Goal: Information Seeking & Learning: Learn about a topic

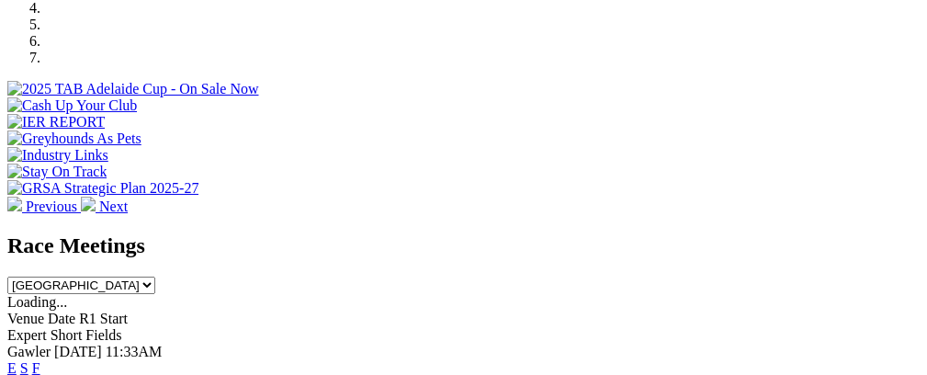
scroll to position [696, 0]
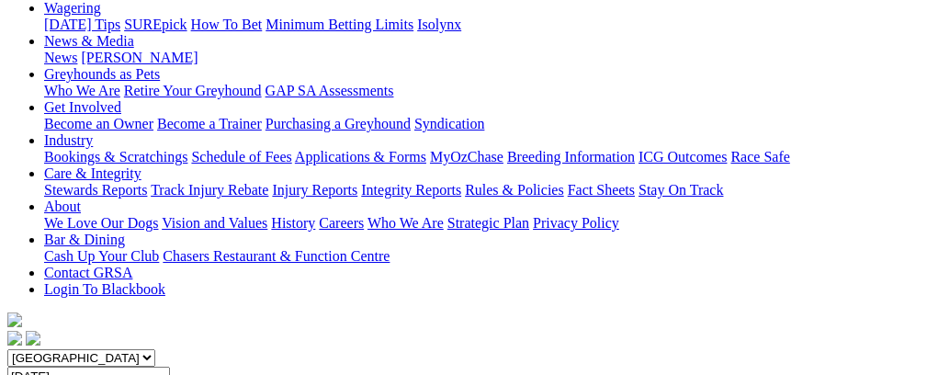
scroll to position [205, 0]
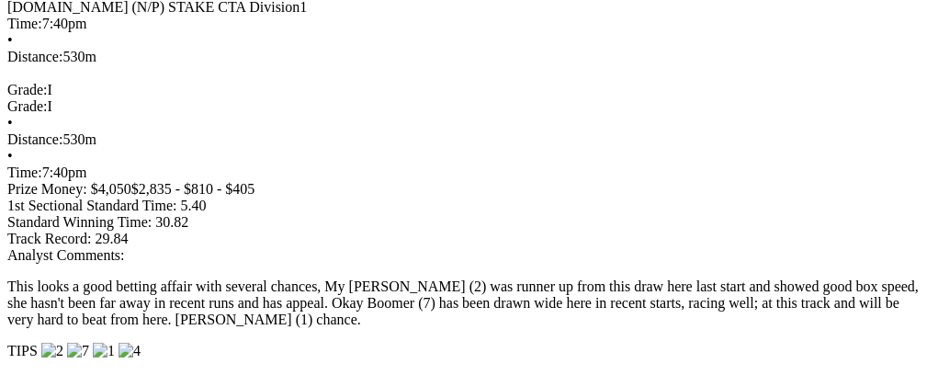
scroll to position [1735, 0]
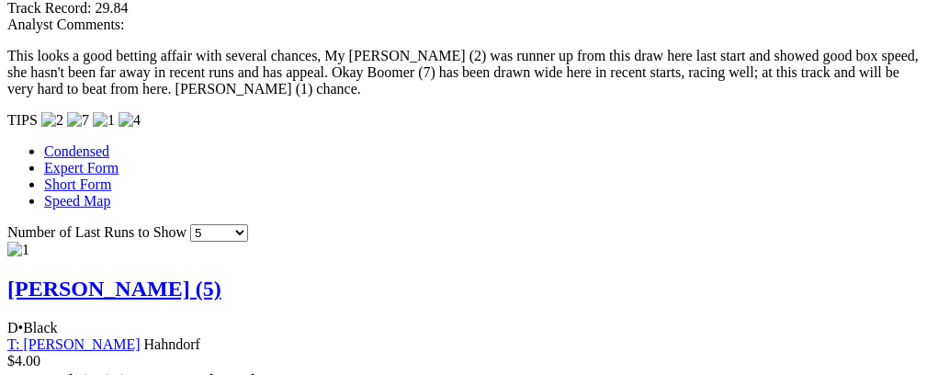
scroll to position [1939, 0]
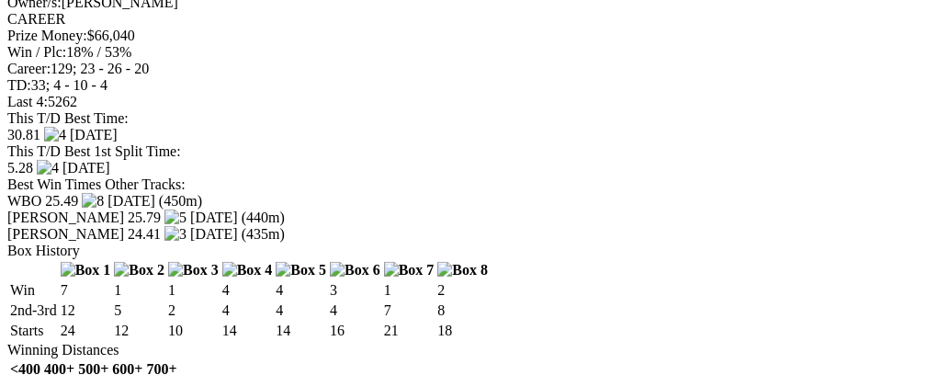
scroll to position [0, 62]
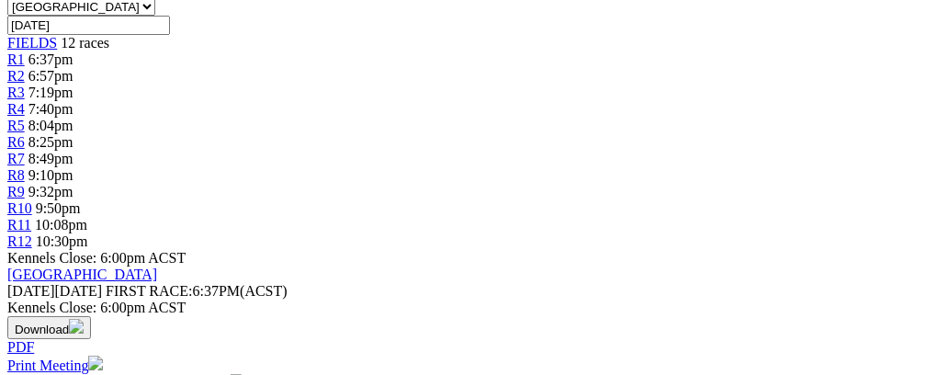
scroll to position [0, 0]
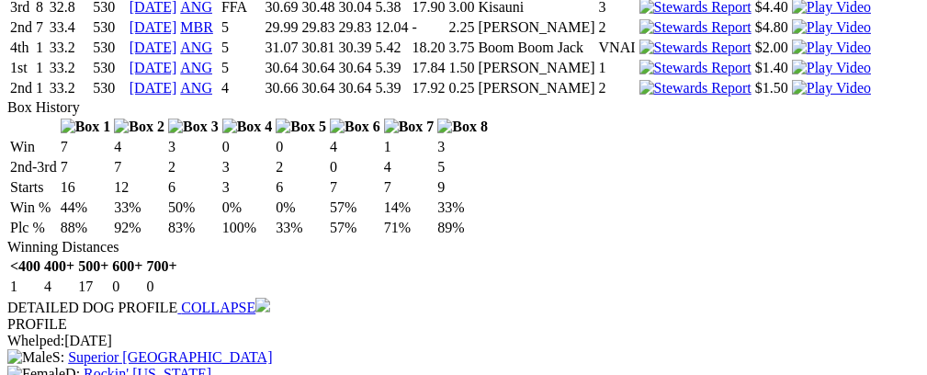
scroll to position [0, 96]
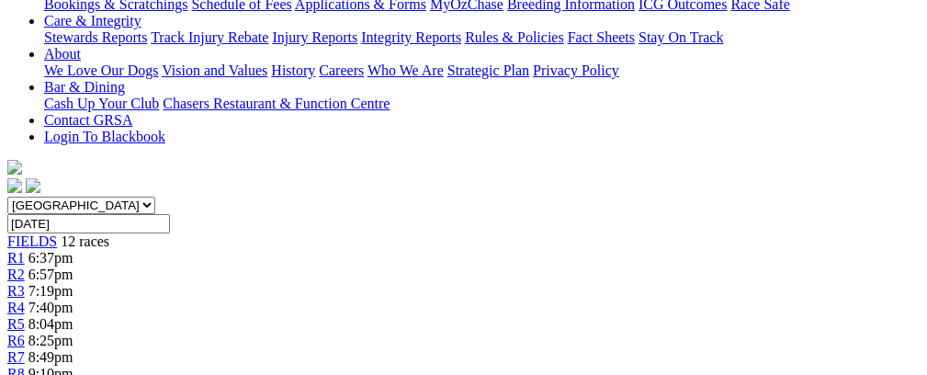
scroll to position [0, 0]
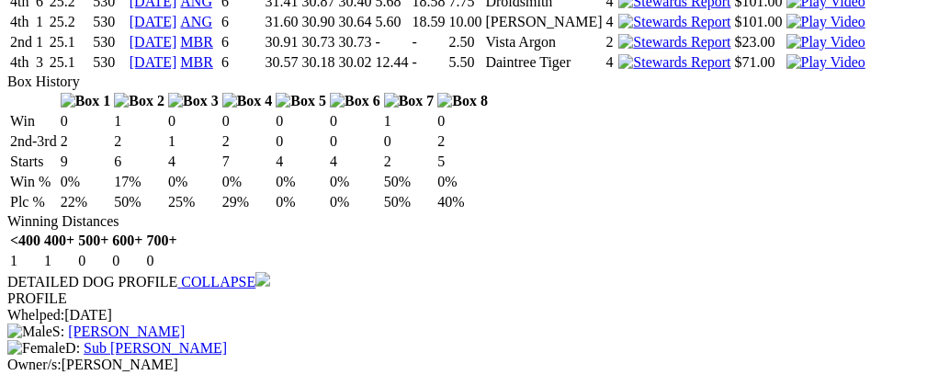
scroll to position [0, 54]
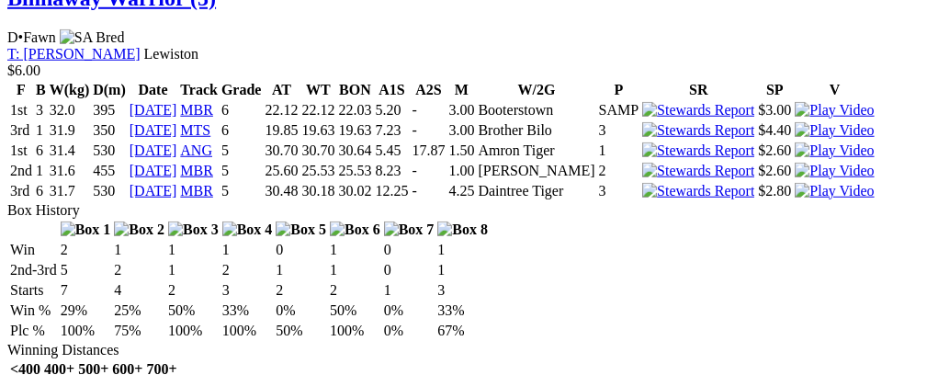
scroll to position [0, 101]
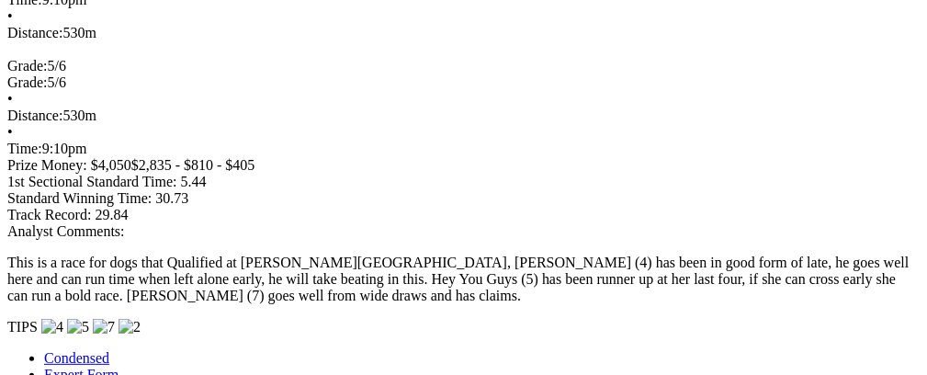
scroll to position [0, 0]
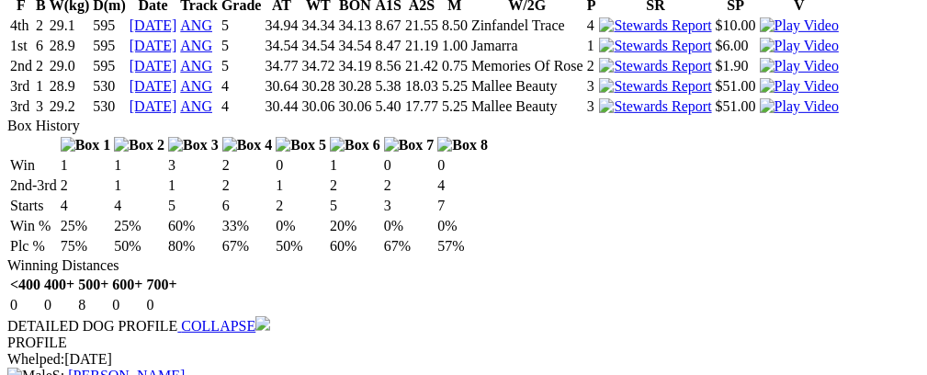
scroll to position [2131, 0]
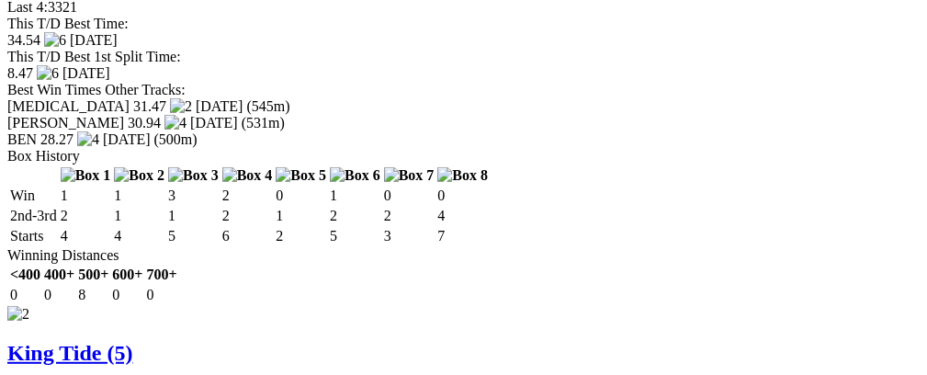
scroll to position [2617, 0]
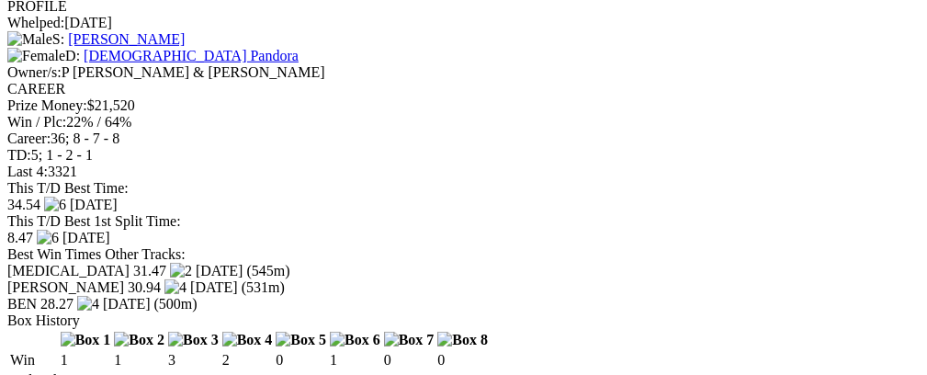
scroll to position [2428, 0]
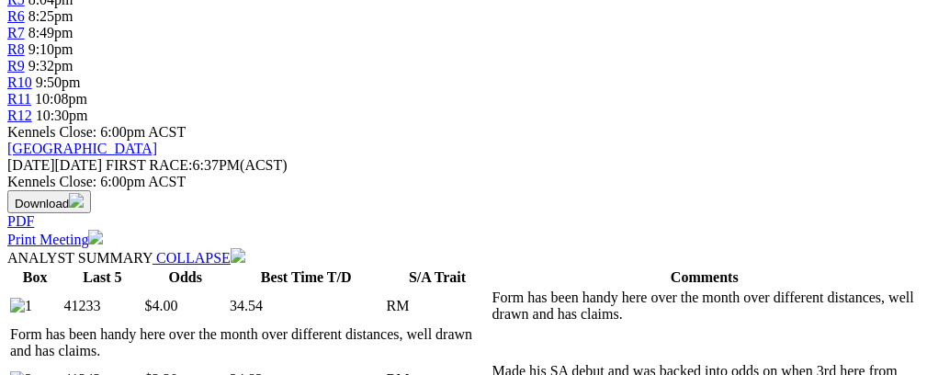
scroll to position [0, 0]
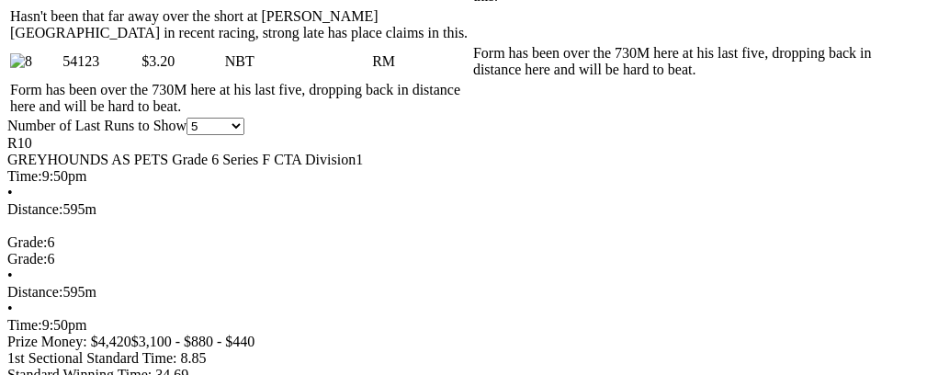
scroll to position [1509, 0]
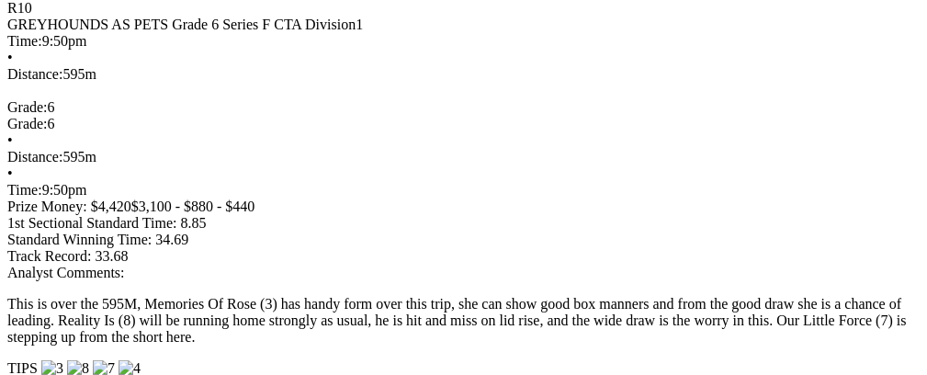
scroll to position [0, 69]
drag, startPoint x: 135, startPoint y: 254, endPoint x: 23, endPoint y: 243, distance: 112.6
drag, startPoint x: 458, startPoint y: 254, endPoint x: 504, endPoint y: 259, distance: 46.3
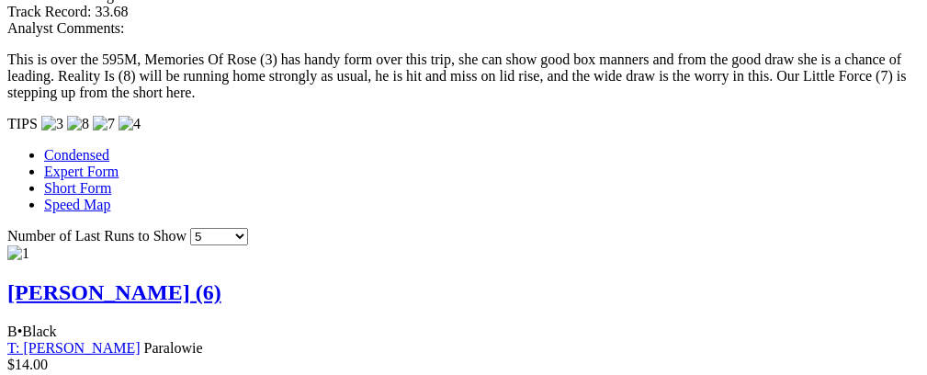
scroll to position [0, 100]
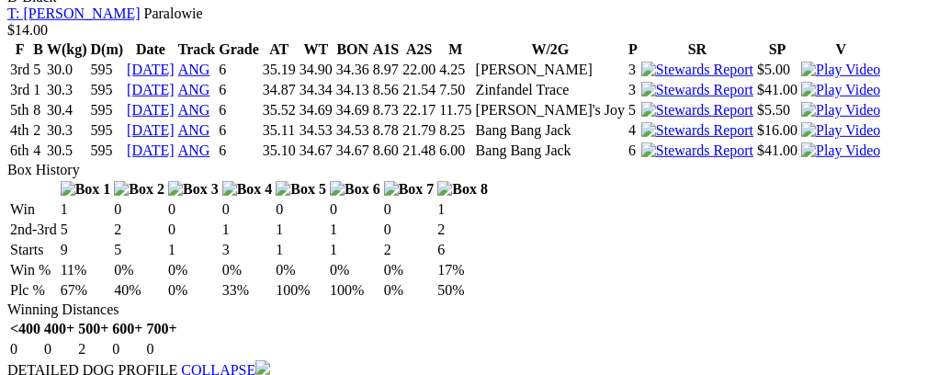
scroll to position [2243, 0]
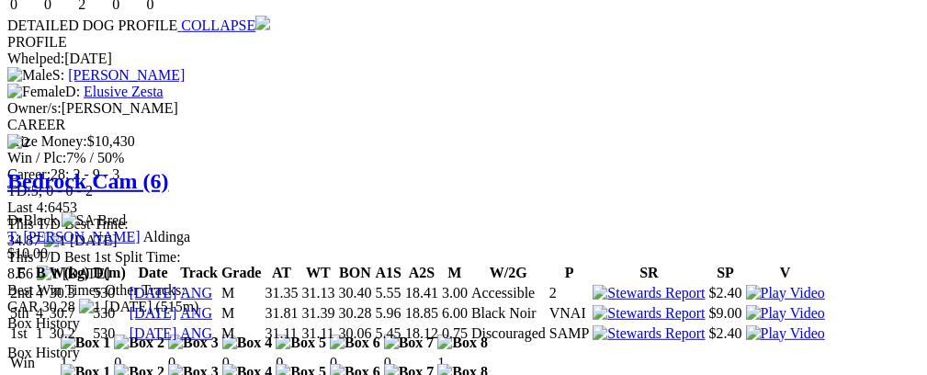
scroll to position [2651, 0]
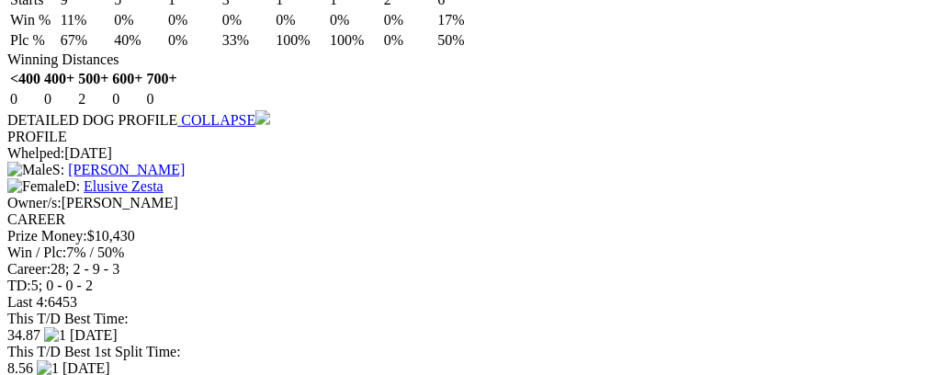
scroll to position [2499, 0]
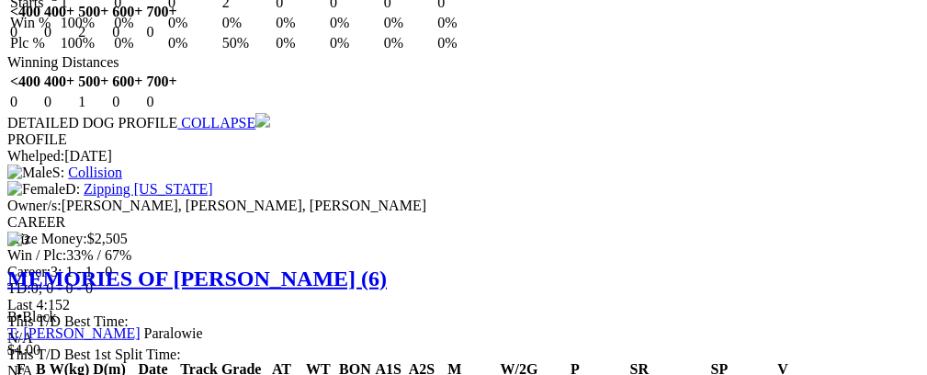
scroll to position [3009, 0]
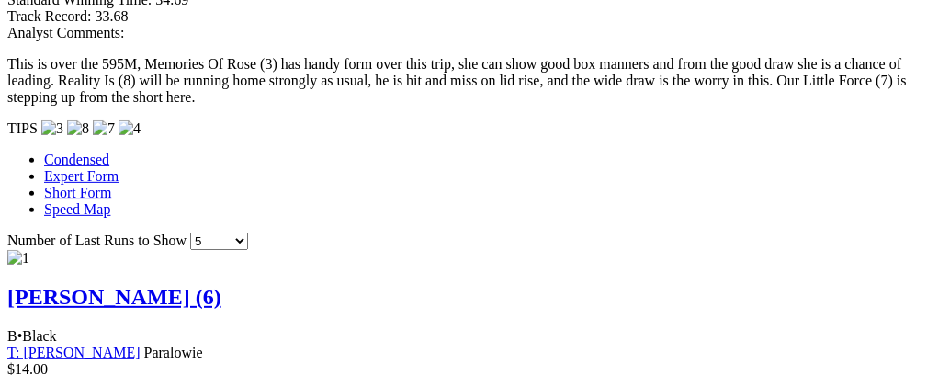
scroll to position [0, 0]
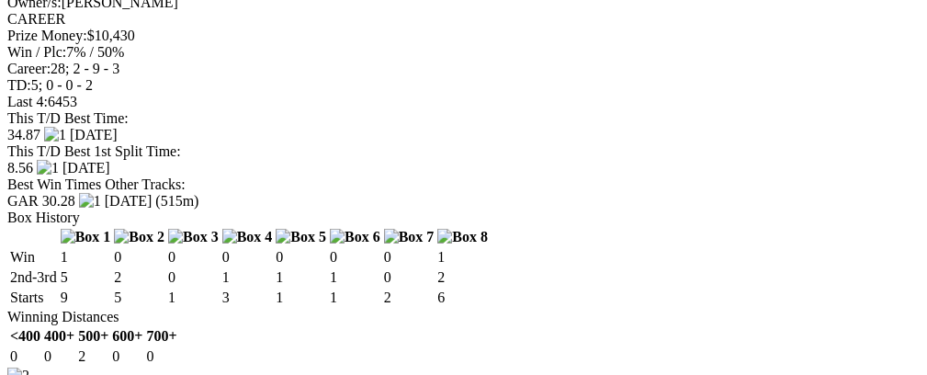
scroll to position [2599, 0]
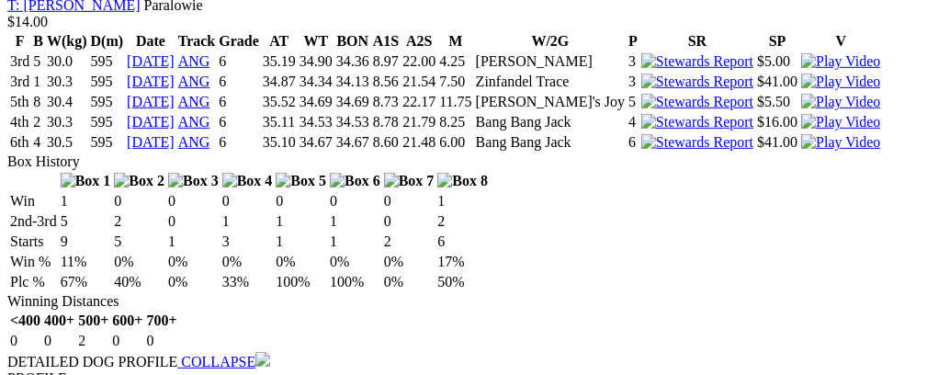
scroll to position [2203, 0]
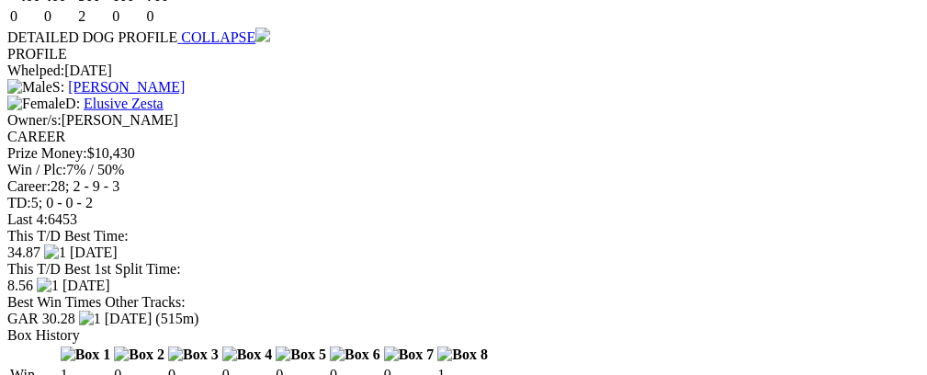
scroll to position [2572, 0]
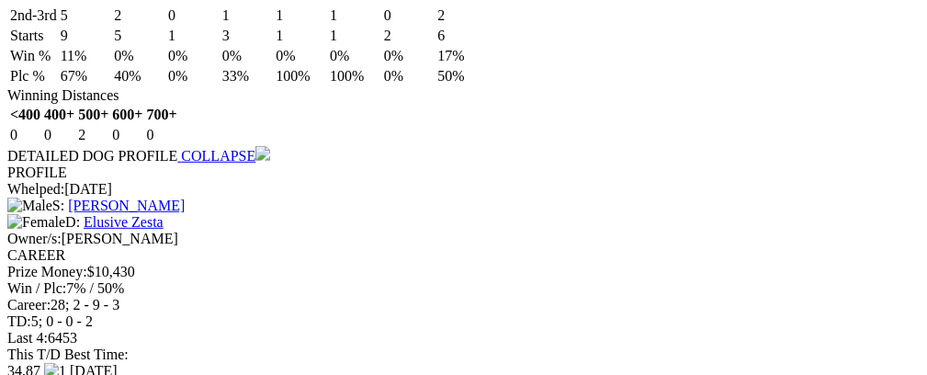
scroll to position [2437, 0]
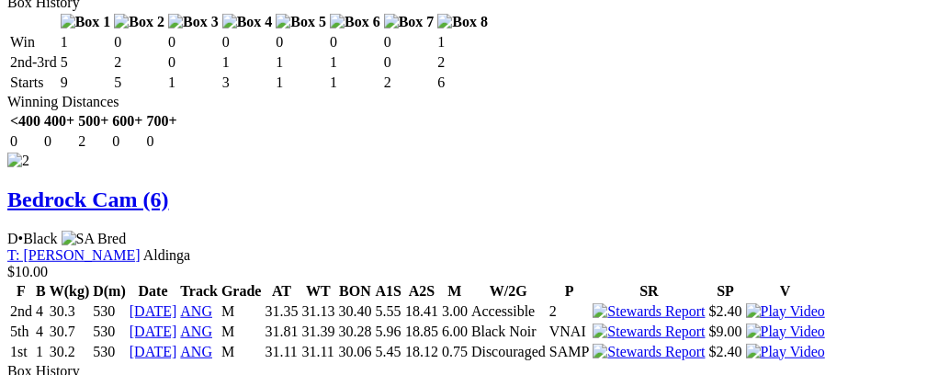
scroll to position [0, 60]
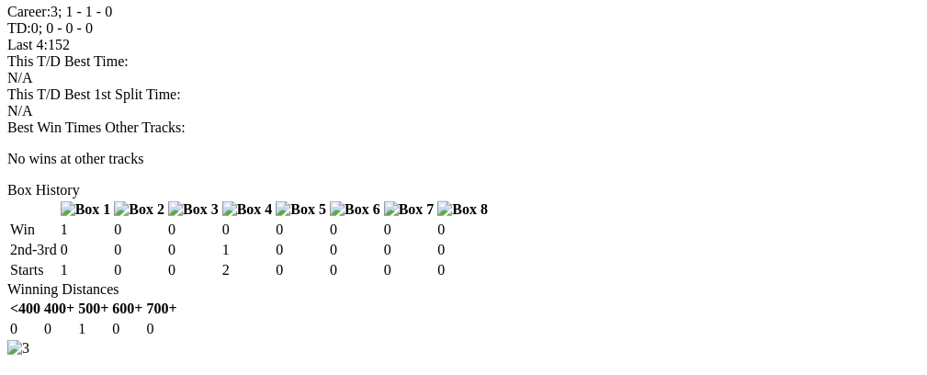
scroll to position [3704, 0]
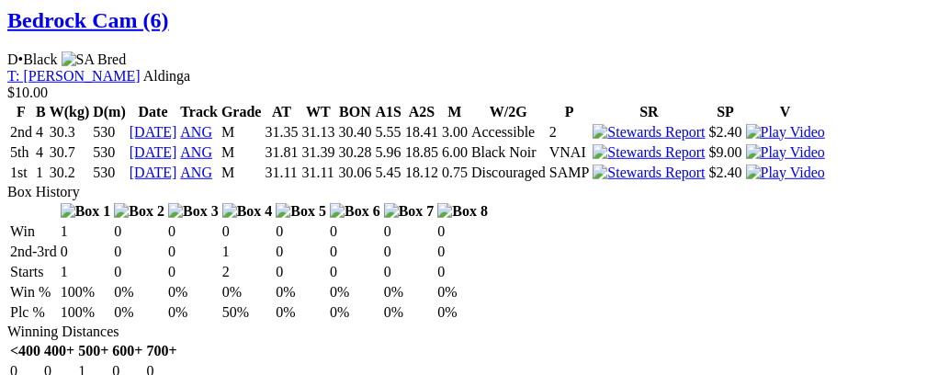
scroll to position [3010, 0]
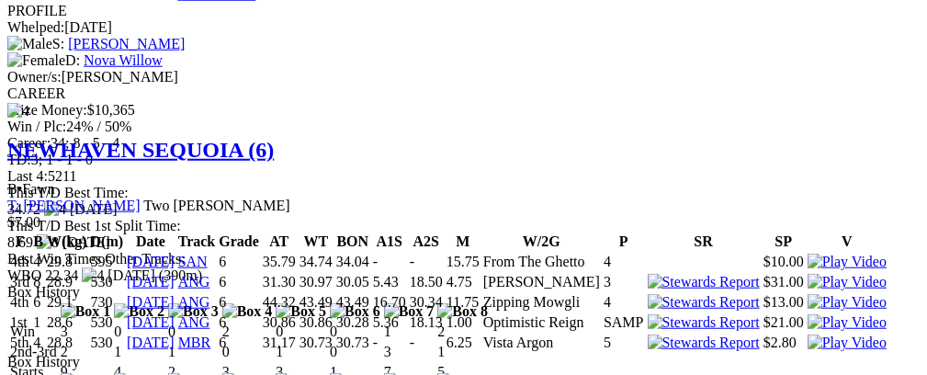
scroll to position [3724, 0]
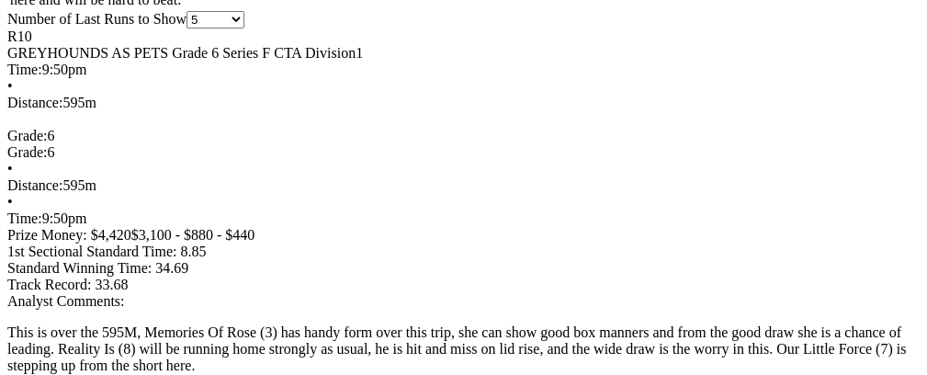
scroll to position [1557, 0]
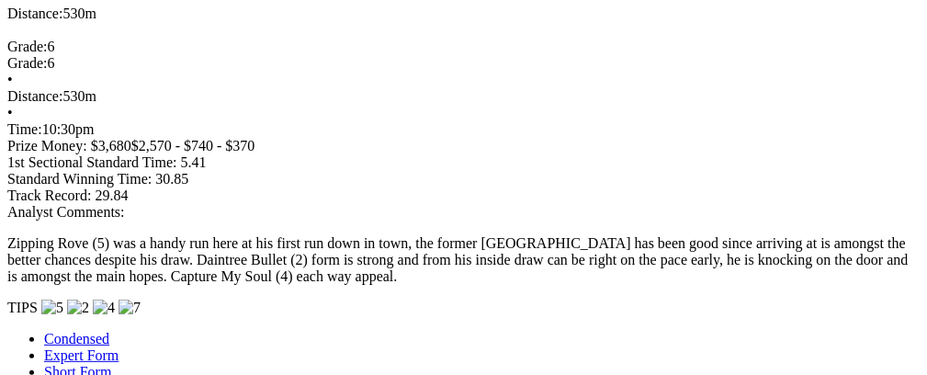
scroll to position [1688, 0]
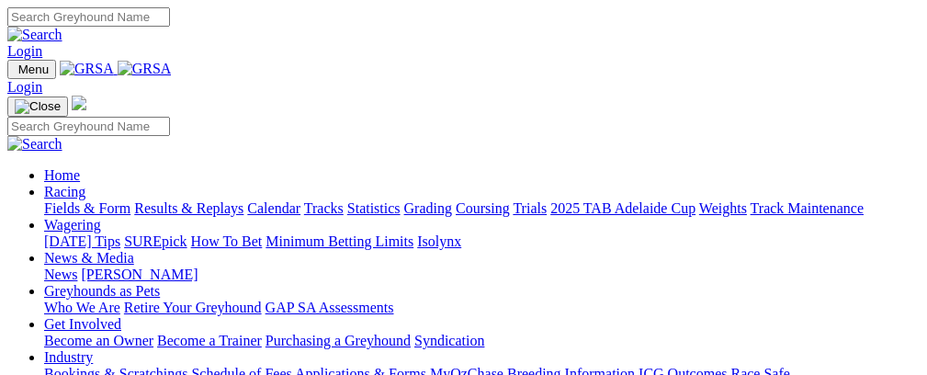
scroll to position [699, 0]
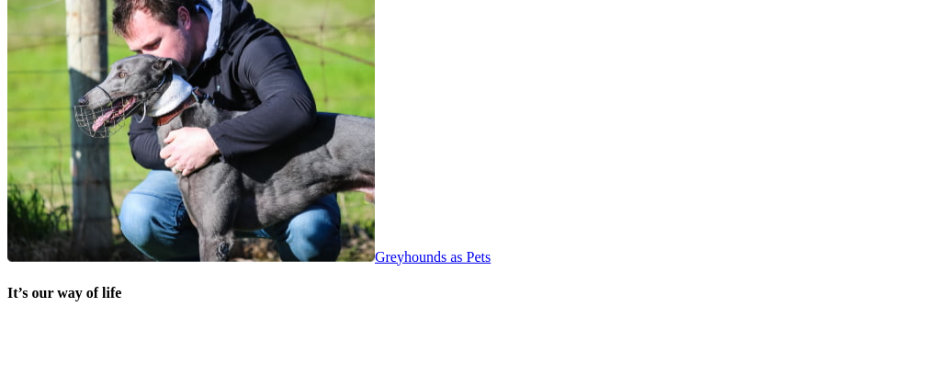
scroll to position [3644, 0]
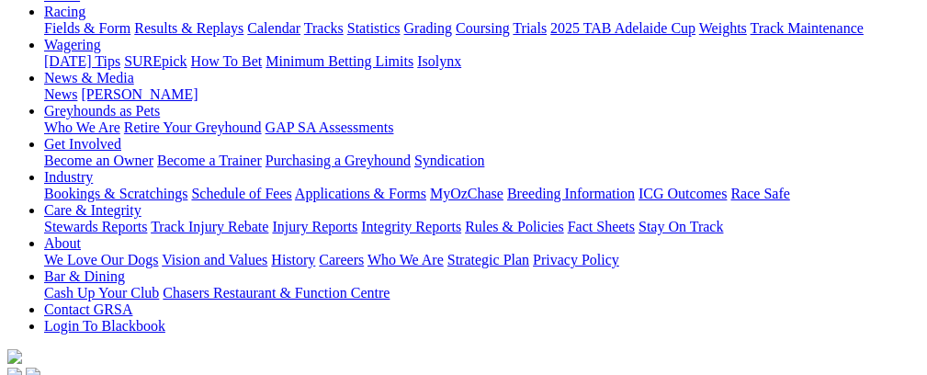
scroll to position [217, 0]
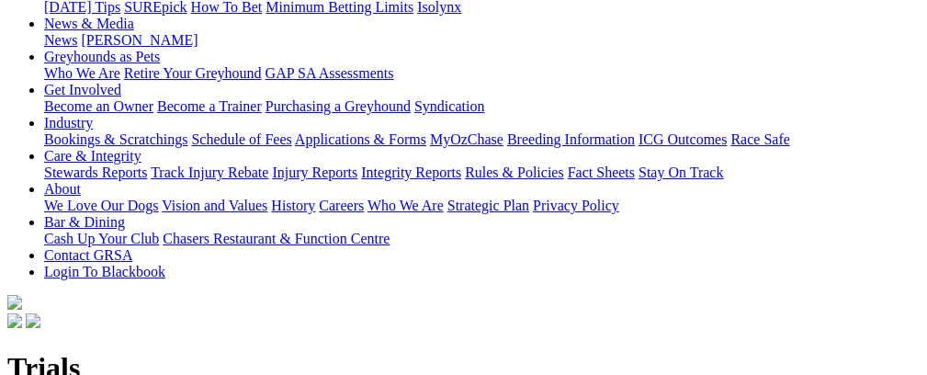
scroll to position [277, 0]
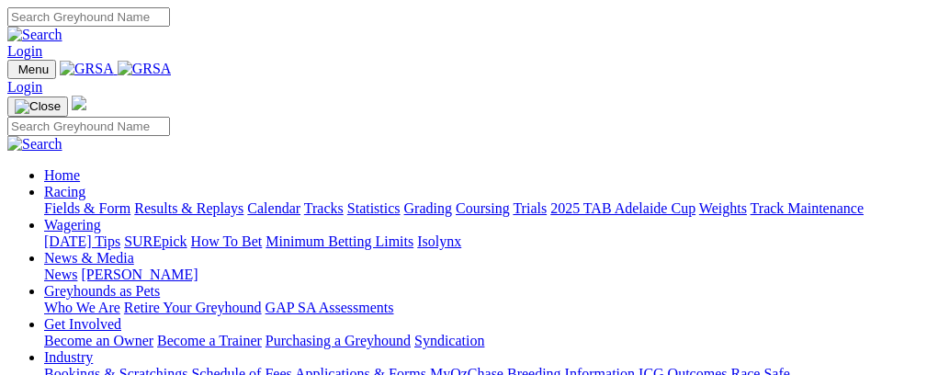
scroll to position [3650, 0]
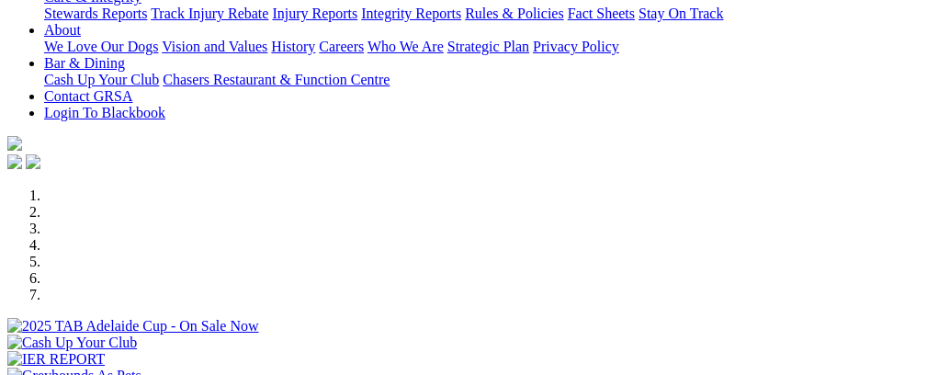
scroll to position [407, 0]
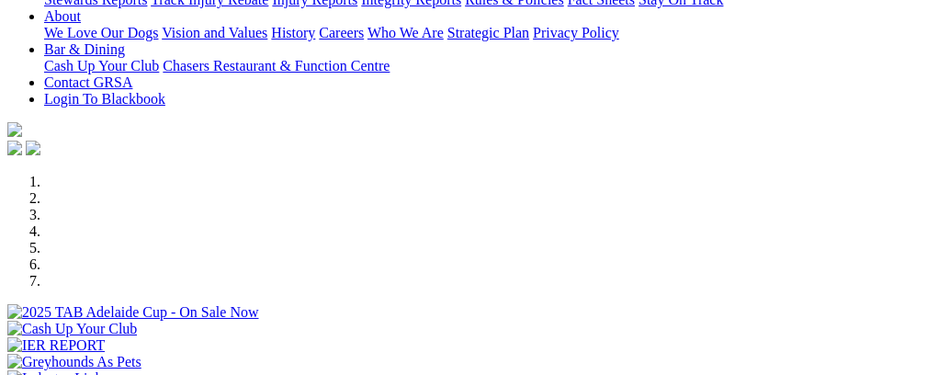
select select "NT"
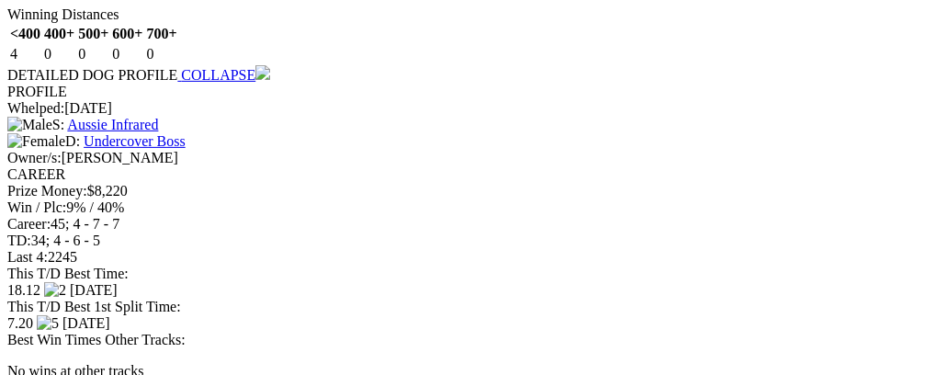
scroll to position [0, 40]
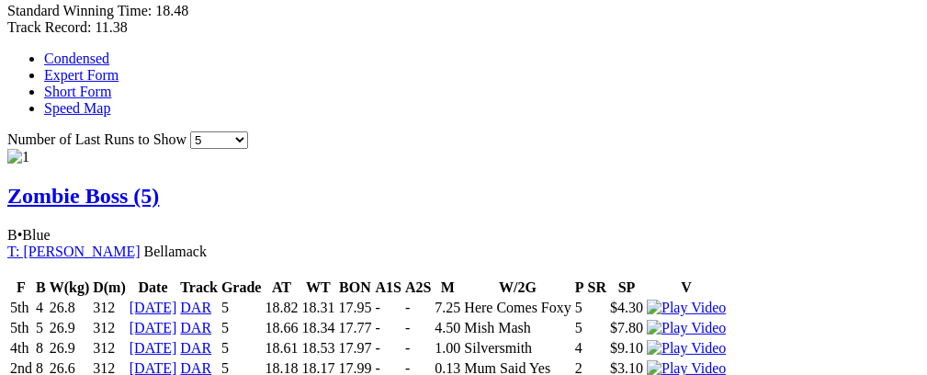
scroll to position [0, 0]
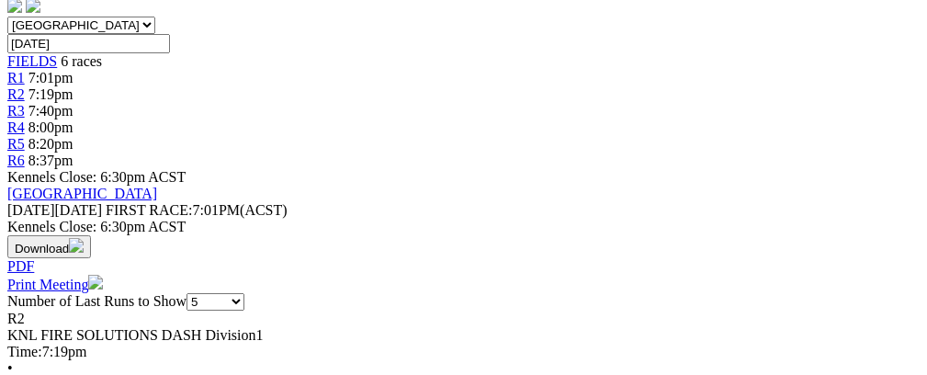
scroll to position [801, 0]
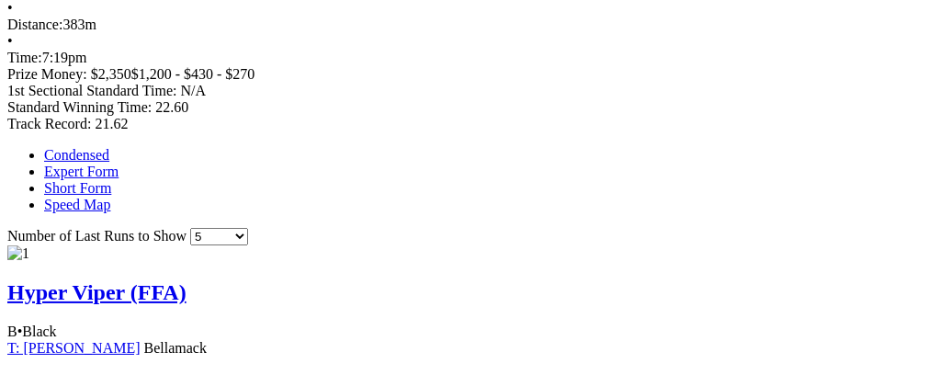
scroll to position [0, 35]
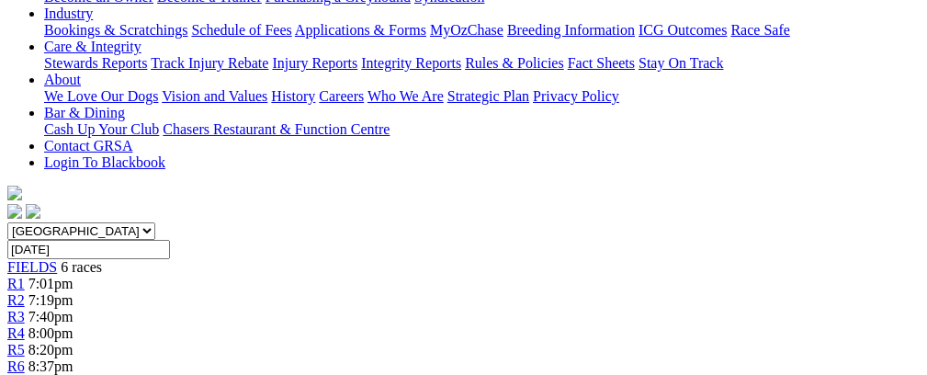
scroll to position [0, 0]
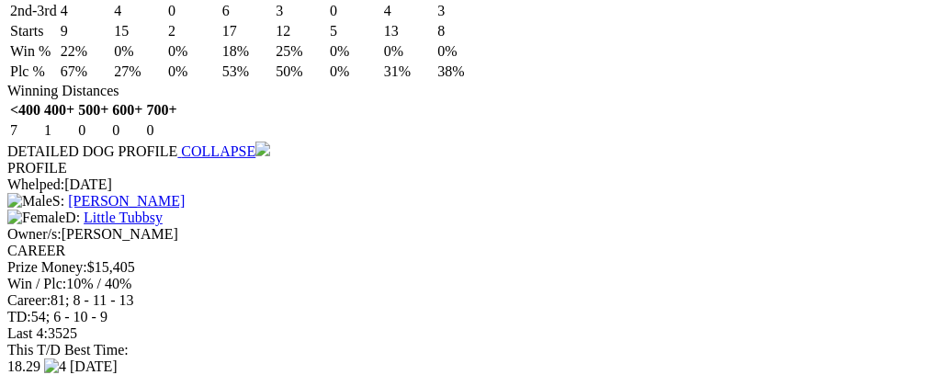
scroll to position [0, 52]
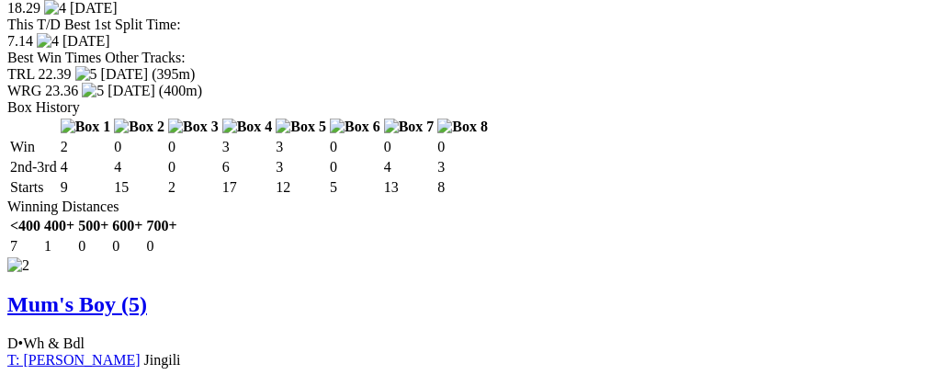
scroll to position [0, 56]
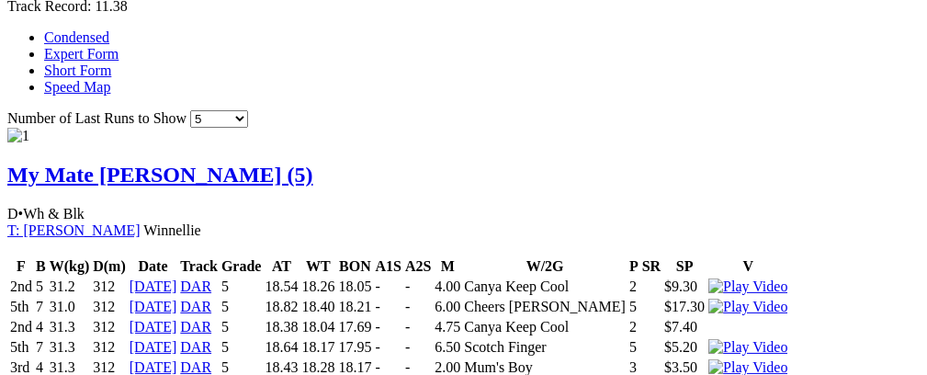
scroll to position [0, 0]
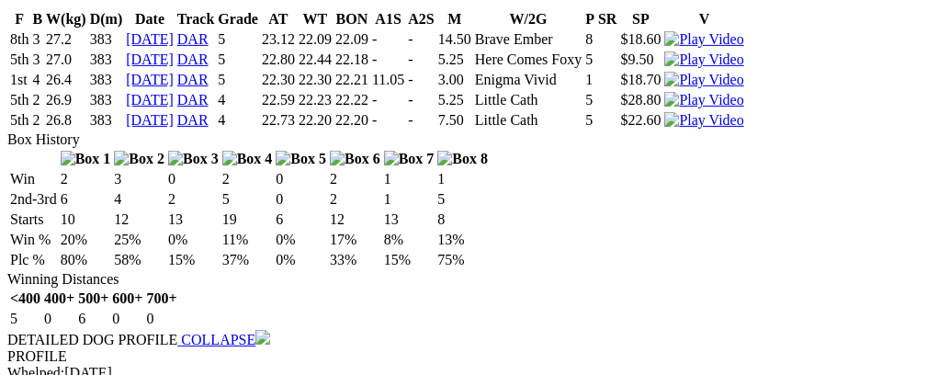
scroll to position [0, 62]
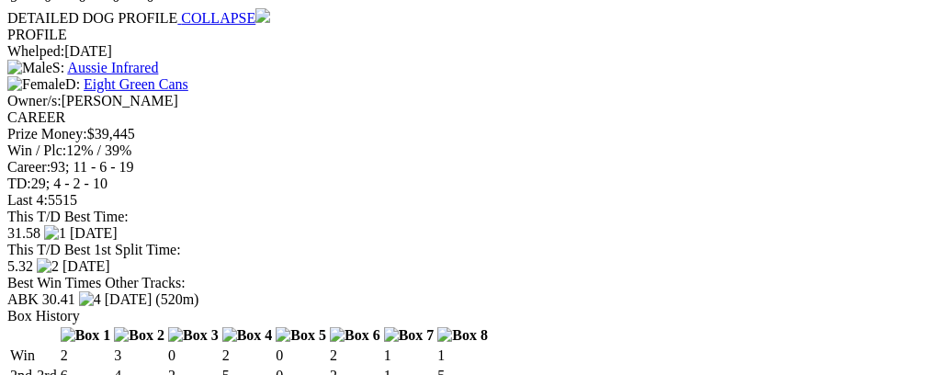
scroll to position [1730, 0]
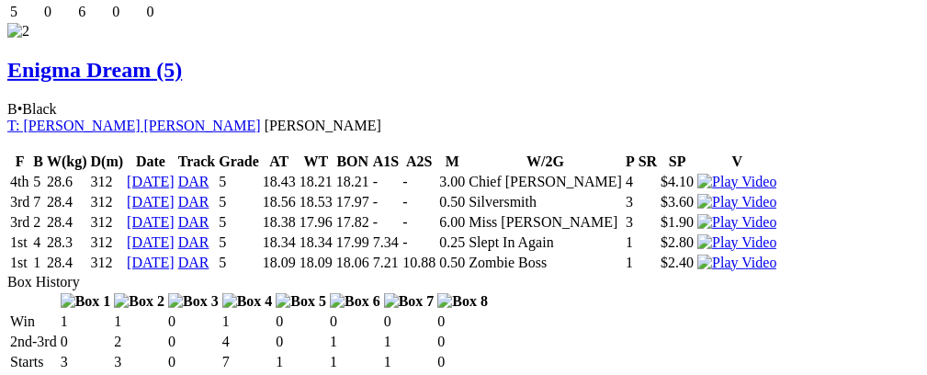
scroll to position [2123, 0]
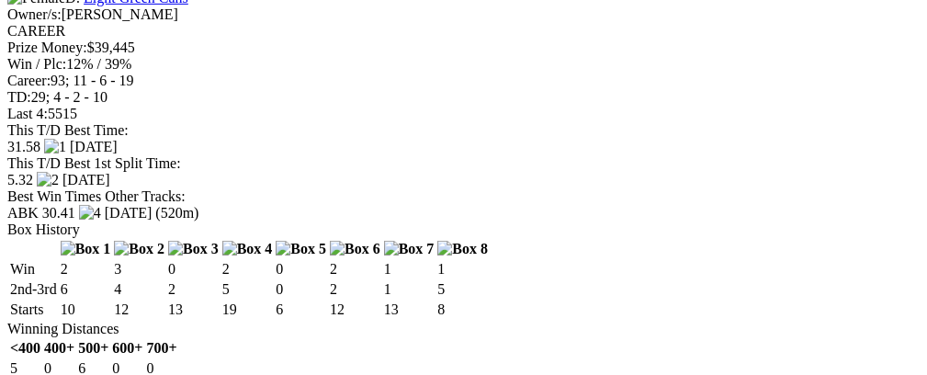
scroll to position [1782, 0]
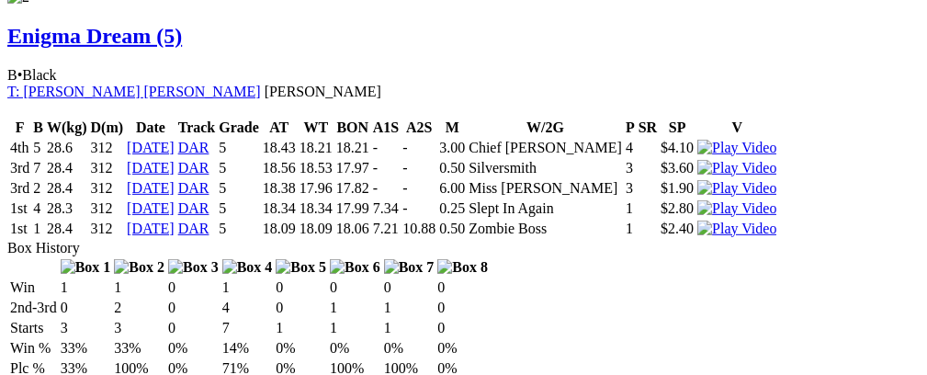
scroll to position [2190, 0]
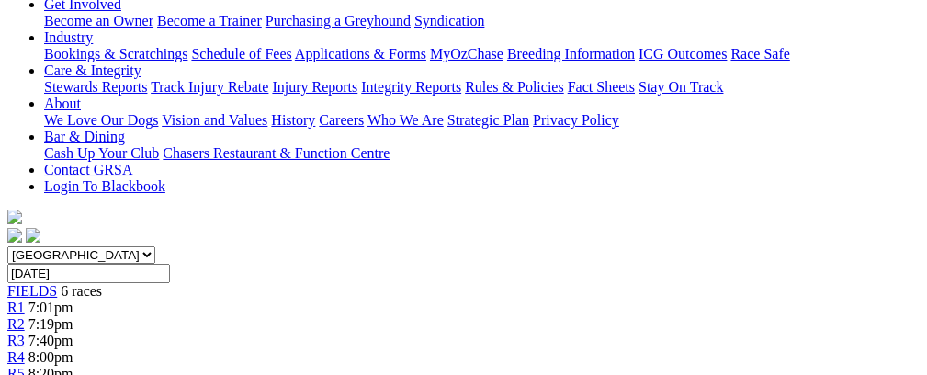
scroll to position [100, 0]
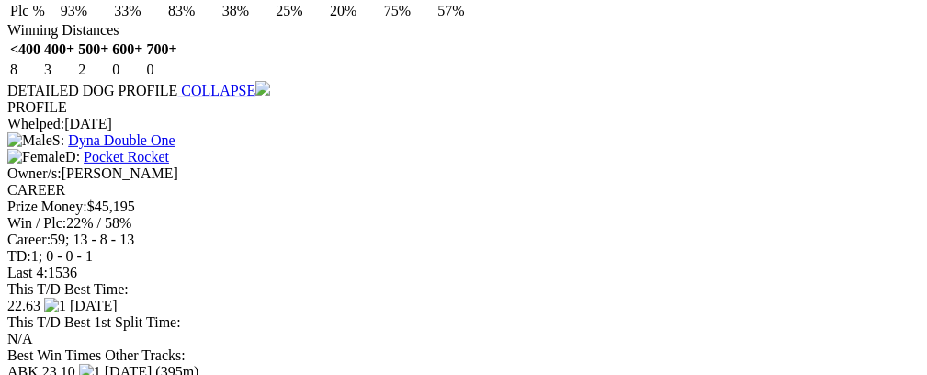
scroll to position [0, 62]
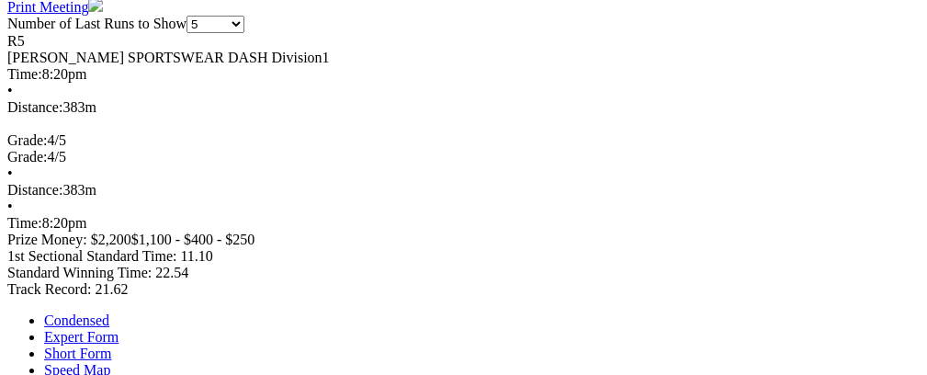
scroll to position [0, 0]
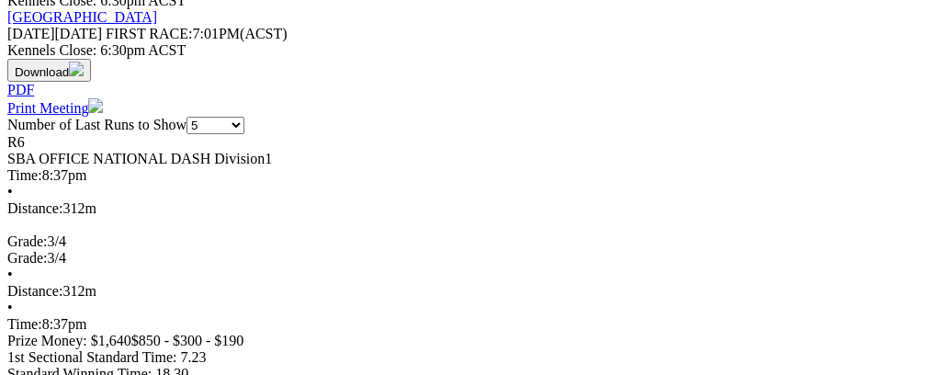
scroll to position [777, 0]
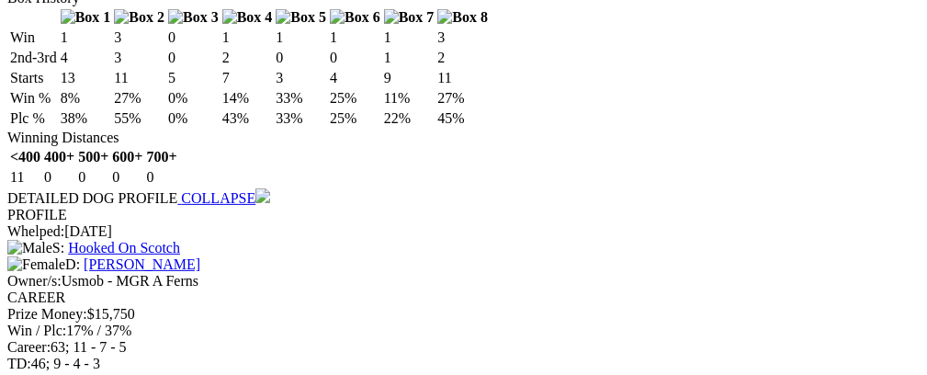
scroll to position [0, 63]
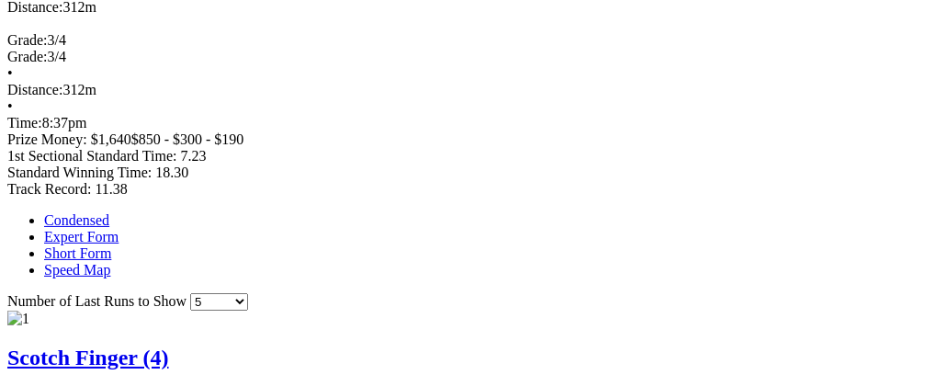
scroll to position [0, 64]
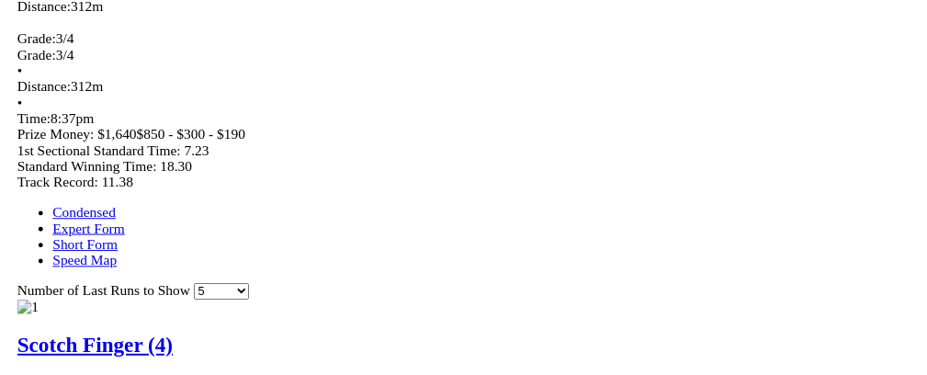
scroll to position [0, 50]
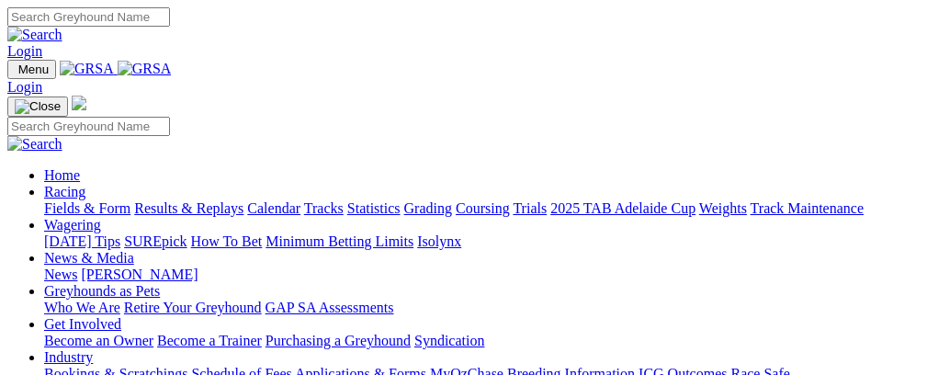
select select "NT"
